Goal: Task Accomplishment & Management: Manage account settings

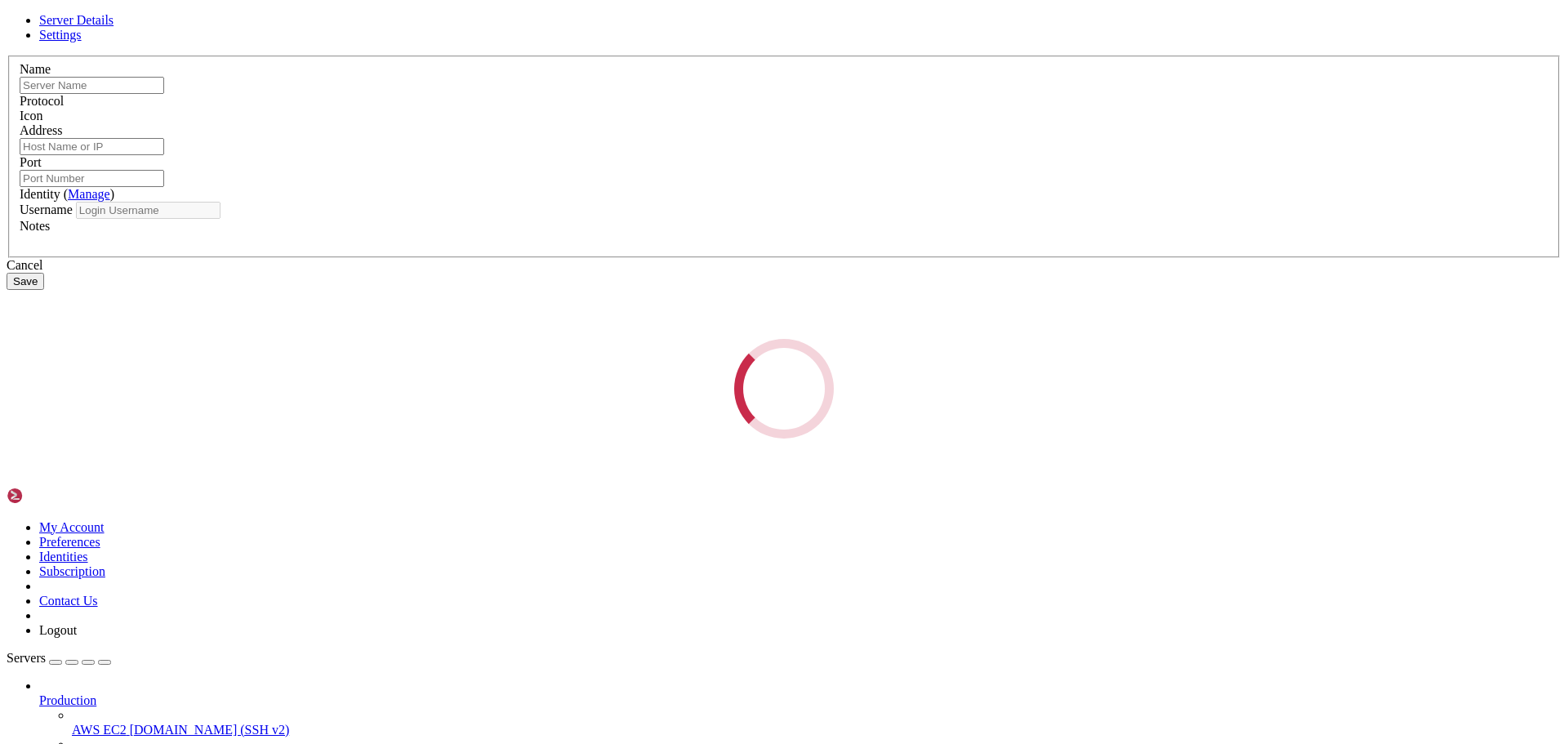
type input "Perbotinana"
type input "[TECHNICAL_ID]"
type input "22"
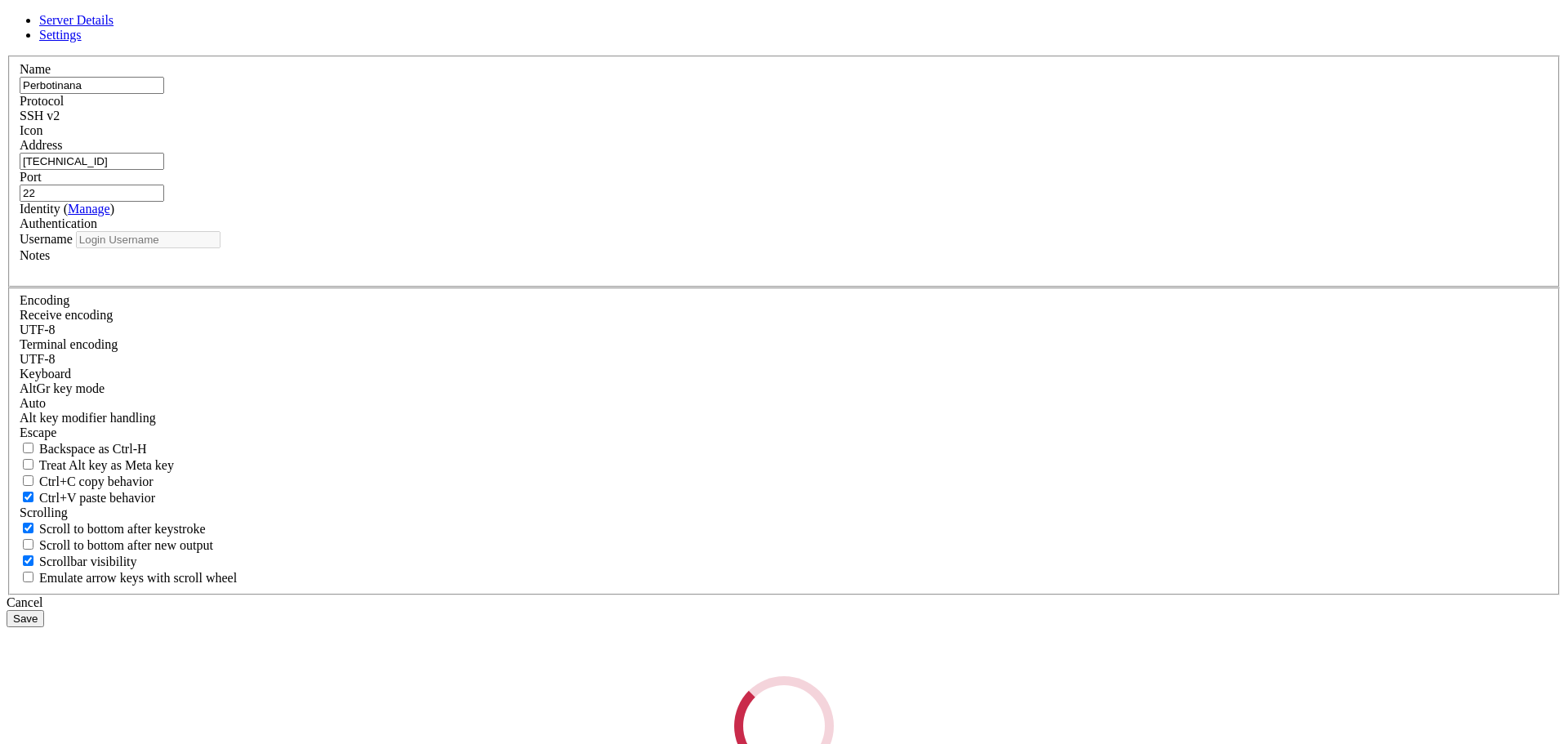
type input "root"
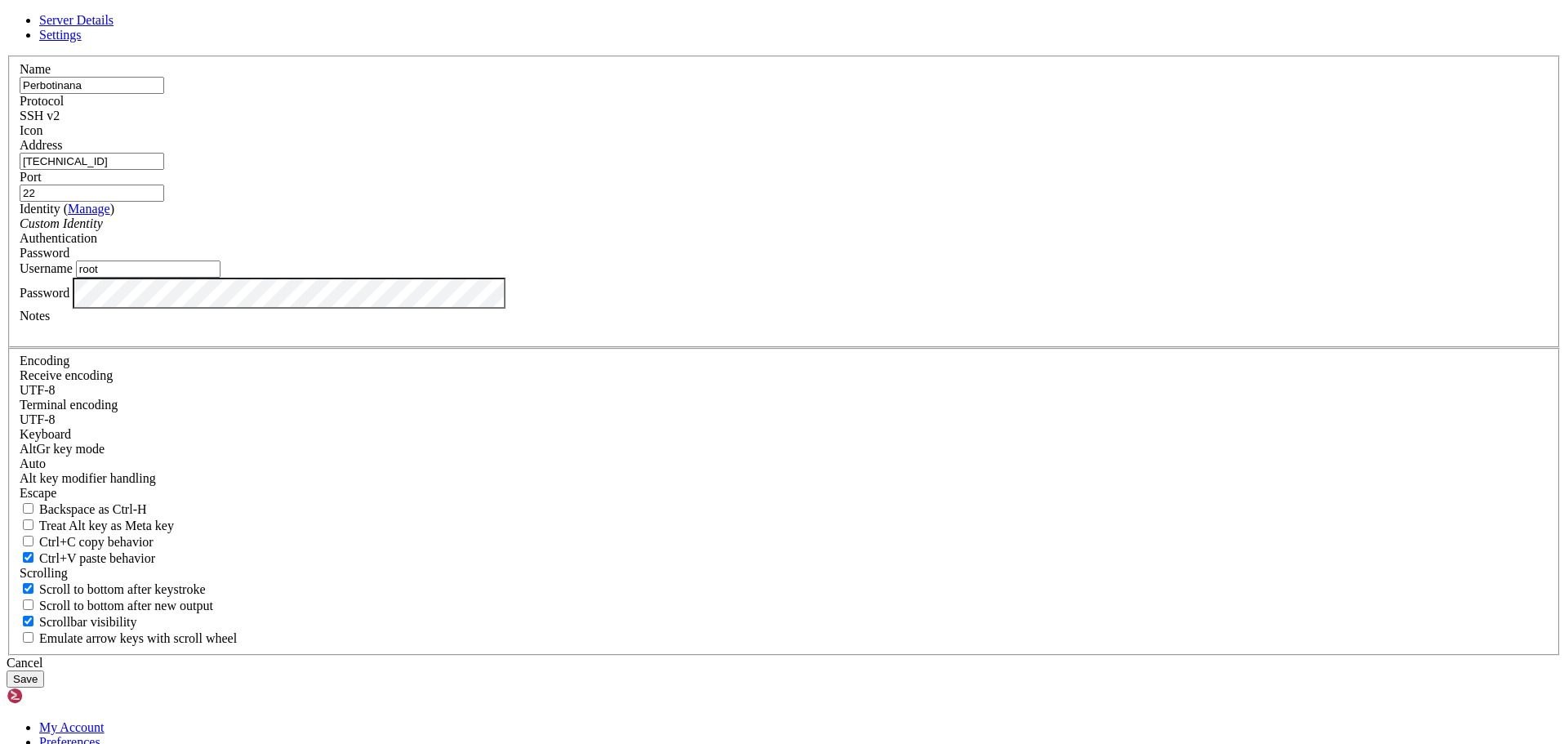
drag, startPoint x: 704, startPoint y: 284, endPoint x: 433, endPoint y: 260, distance: 272.1
click at [433, 260] on div "Server Details Settings Name [GEOGRAPHIC_DATA] Protocol SSH v2 Icon" at bounding box center [784, 351] width 1555 height 675
click at [164, 202] on input "22" at bounding box center [91, 193] width 145 height 18
click at [82, 42] on span "Settings" at bounding box center [60, 34] width 43 height 14
click at [114, 27] on span "Server Details" at bounding box center [76, 20] width 74 height 14
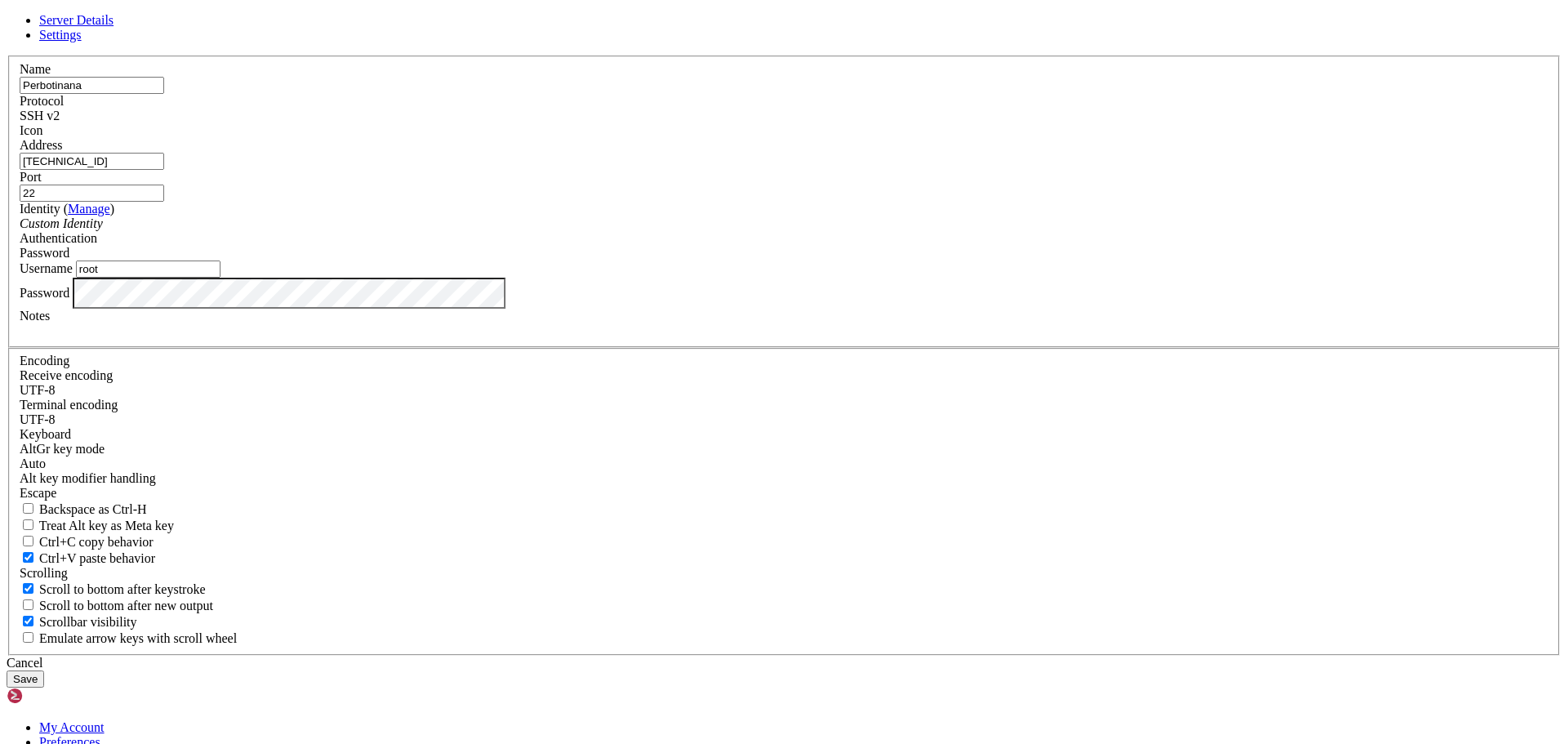
click at [899, 656] on div "Cancel" at bounding box center [784, 664] width 1555 height 15
